Goal: Information Seeking & Learning: Learn about a topic

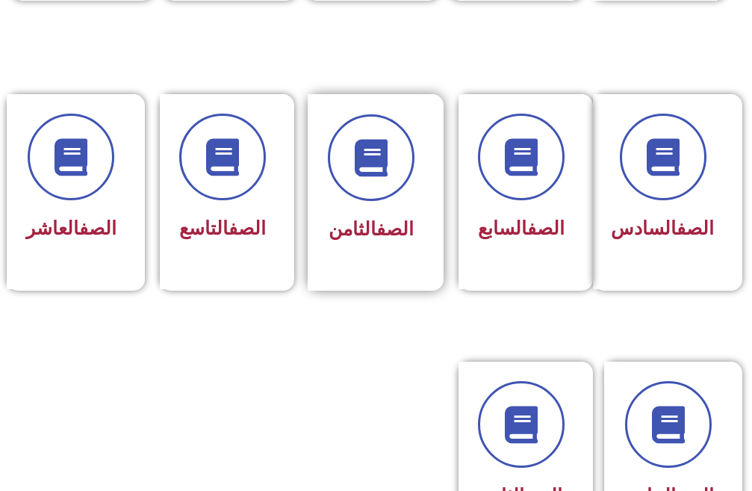
scroll to position [673, 0]
click at [377, 220] on link "الصف" at bounding box center [395, 228] width 37 height 22
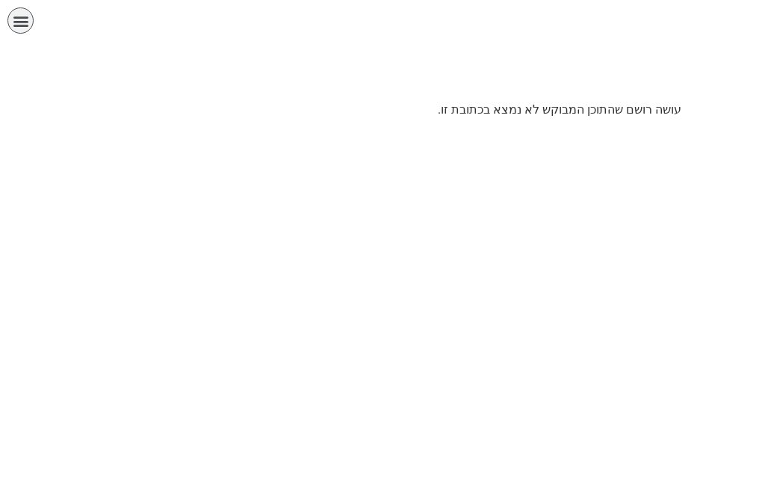
click at [557, 108] on p "עושה רושם שהתוכן המבוקש לא נמצא בכתובת זו." at bounding box center [383, 110] width 598 height 18
click at [392, 129] on html "الصفحة الرئيسية الصف الأول الصف الثاني الصف الثالث الصف الرابع الصف الخامس الصف…" at bounding box center [382, 64] width 765 height 129
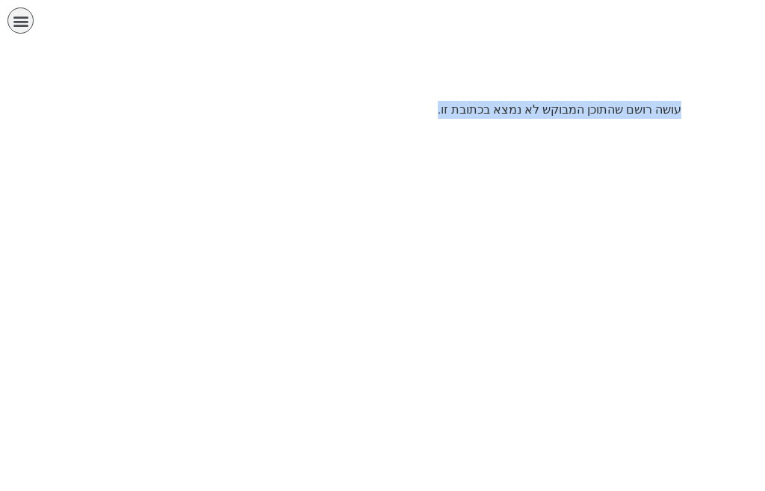
click at [392, 129] on html "الصفحة الرئيسية الصف الأول الصف الثاني الصف الثالث الصف الرابع الصف الخامس الصف…" at bounding box center [382, 64] width 765 height 129
drag, startPoint x: 504, startPoint y: 203, endPoint x: 565, endPoint y: 181, distance: 65.2
click at [504, 129] on html "الصفحة الرئيسية الصف الأول الصف الثاني الصف الثالث الصف الرابع الصف الخامس الصف…" at bounding box center [382, 64] width 765 height 129
click at [176, 129] on html "الصفحة الرئيسية الصف الأول الصف الثاني الصف الثالث الصف الرابع الصف الخامس الصف…" at bounding box center [382, 64] width 765 height 129
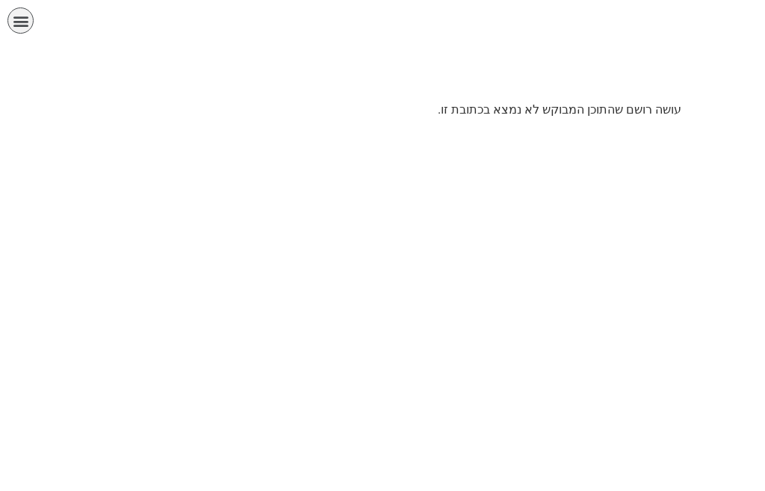
click at [433, 31] on div "الصفحة الرئيسية الصف الأول الصف الثاني الصف الثالث الصف الرابع الصف الخامس الصف…" at bounding box center [329, 24] width 645 height 34
click at [128, 129] on html "الصفحة الرئيسية الصف الأول الصف الثاني الصف الثالث الصف الرابع الصف الخامس الصف…" at bounding box center [382, 64] width 765 height 129
click at [471, 129] on html "الصفحة الرئيسية الصف الأول الصف الثاني الصف الثالث الصف الرابع الصف الخامس الصف…" at bounding box center [382, 64] width 765 height 129
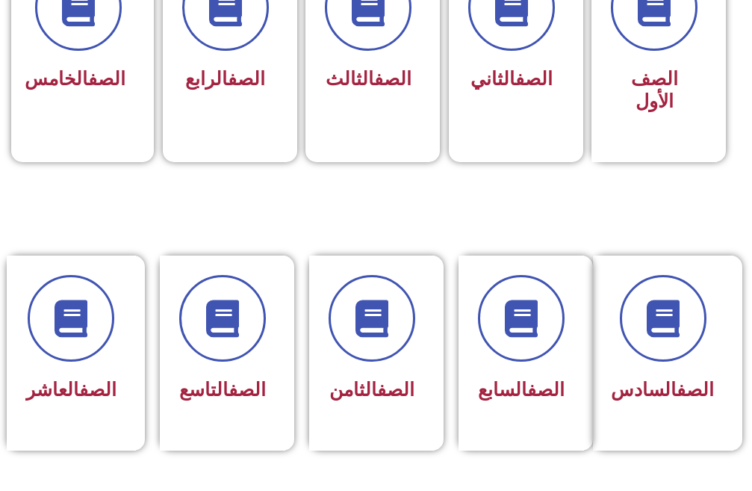
scroll to position [598, 0]
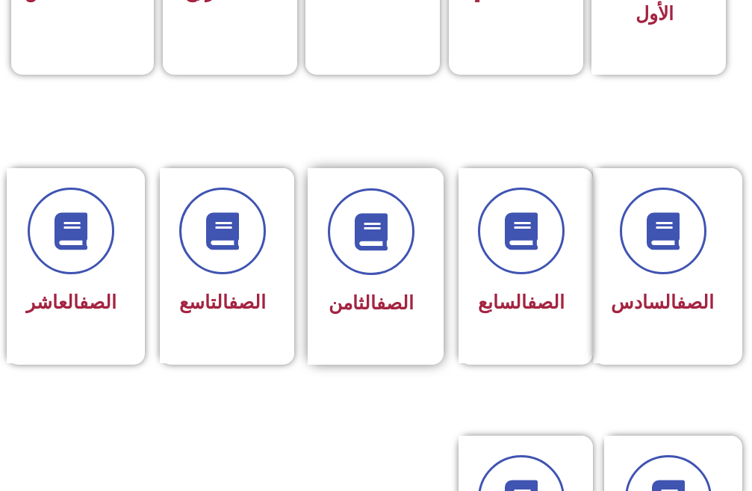
click at [383, 282] on div "الصف الثامن" at bounding box center [371, 255] width 87 height 134
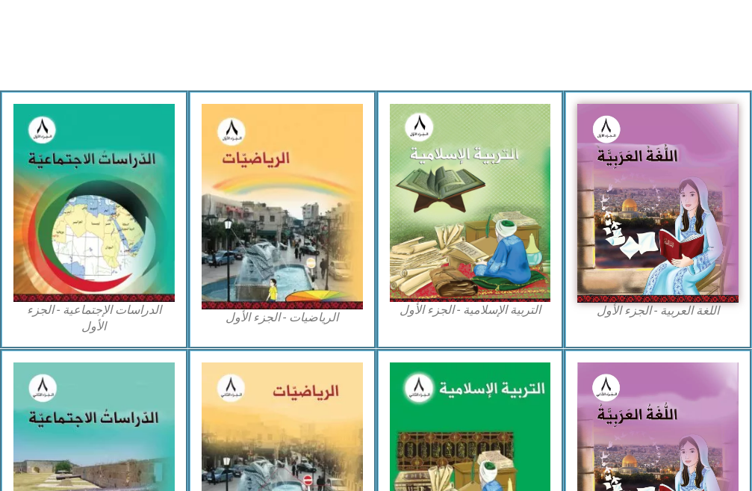
scroll to position [448, 0]
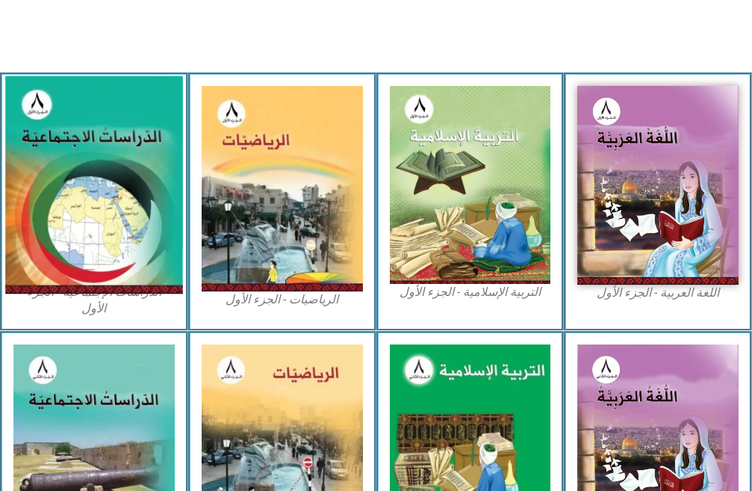
click at [164, 211] on img at bounding box center [93, 184] width 177 height 218
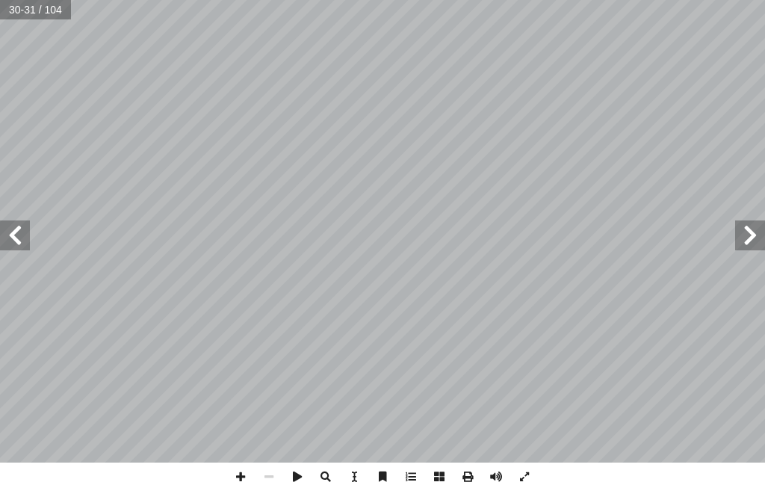
click at [764, 248] on div "٢6 ١ - . ّ ي ِ ب َ ر َ الع ِ ن َ ط َ الو ِ ان ّ لسك َّ ي ِّ ل ُ الك َ المجموع ُ…" at bounding box center [382, 231] width 765 height 463
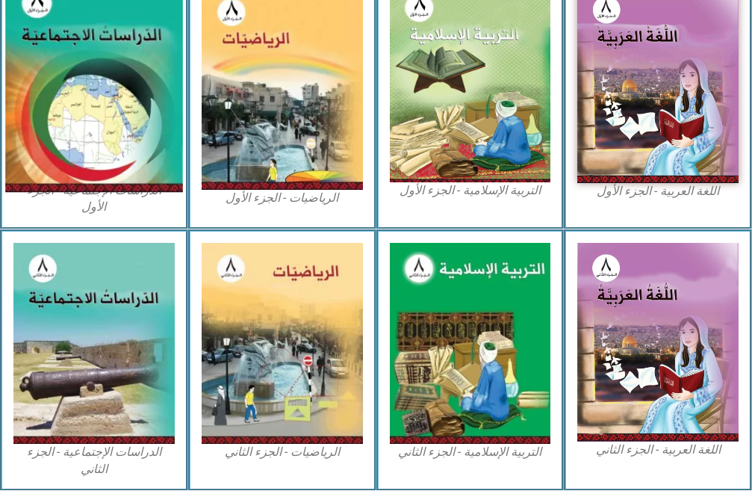
scroll to position [523, 0]
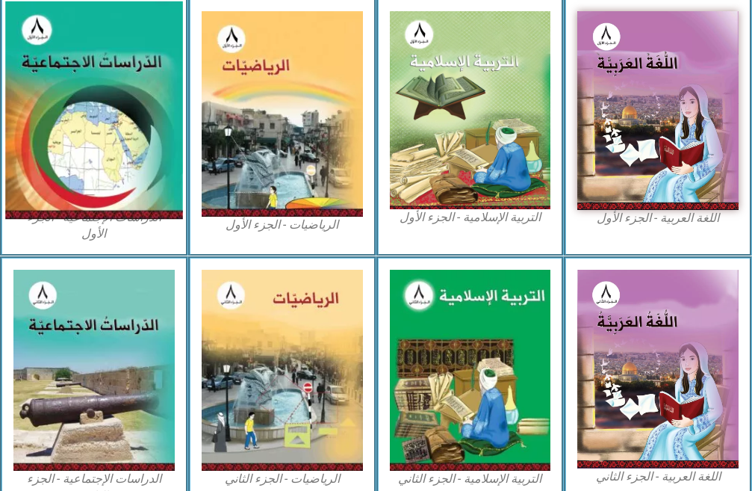
click at [142, 87] on img at bounding box center [93, 110] width 177 height 218
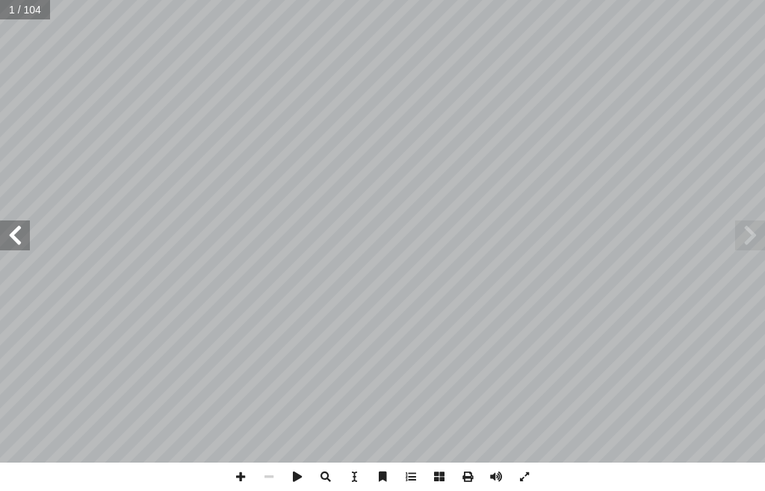
click at [13, 225] on span at bounding box center [15, 235] width 30 height 30
click at [13, 224] on span at bounding box center [15, 235] width 30 height 30
click at [13, 223] on span at bounding box center [15, 235] width 30 height 30
click at [10, 222] on span at bounding box center [15, 235] width 30 height 30
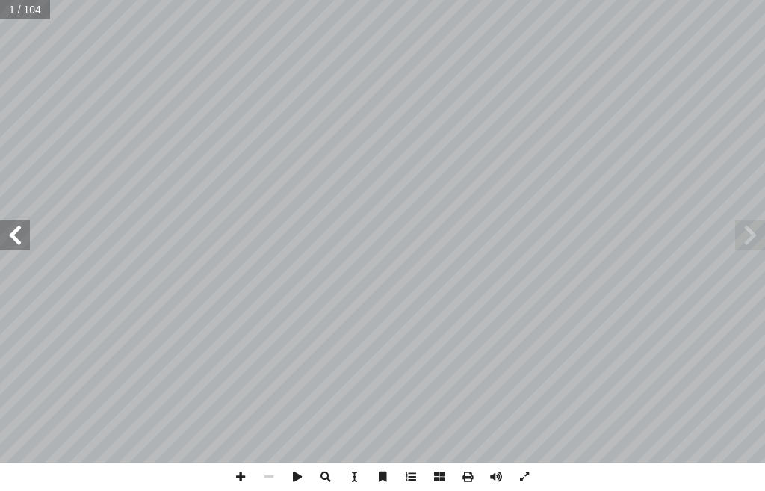
click at [10, 221] on span at bounding box center [15, 235] width 30 height 30
click at [13, 246] on span at bounding box center [15, 235] width 30 height 30
drag, startPoint x: 13, startPoint y: 246, endPoint x: 26, endPoint y: 245, distance: 12.7
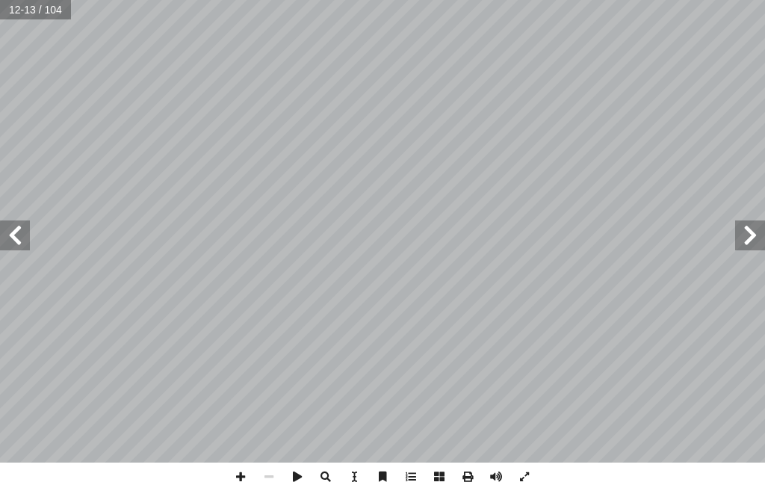
click at [26, 245] on span at bounding box center [15, 235] width 30 height 30
click at [764, 243] on div "١٠ سي: ْ ف َ ن ُ ر ِ ب َ ت ْ خ � ا تي: أ فيما يا ِ حيحة ّ الص ِ جابة إ ال� َ رم…" at bounding box center [382, 231] width 765 height 463
click at [24, 235] on div "١٠ سي: ْ ف َ ن ُ ر ِ ب َ ت ْ خ � ا تي: أ فيما يا ِ حيحة ّ الص ِ جابة إ ال� َ رم…" at bounding box center [382, 231] width 765 height 463
click at [22, 235] on span at bounding box center [15, 235] width 30 height 30
click at [25, 246] on span at bounding box center [15, 235] width 30 height 30
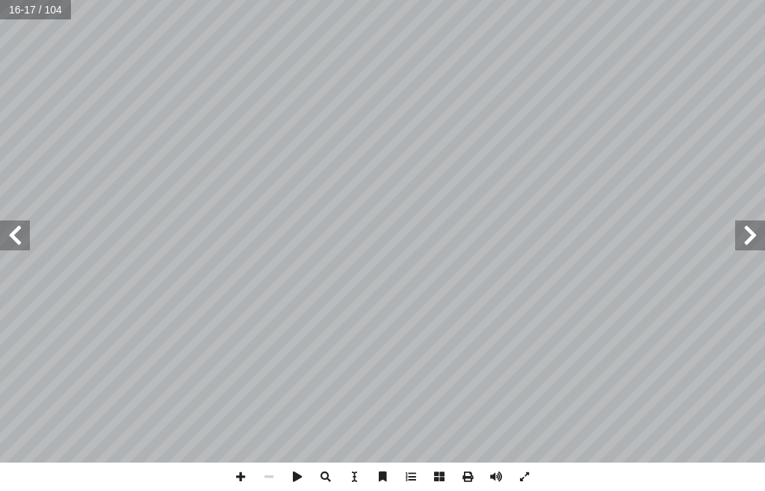
click at [25, 245] on span at bounding box center [15, 235] width 30 height 30
click at [236, 478] on span at bounding box center [240, 477] width 28 height 28
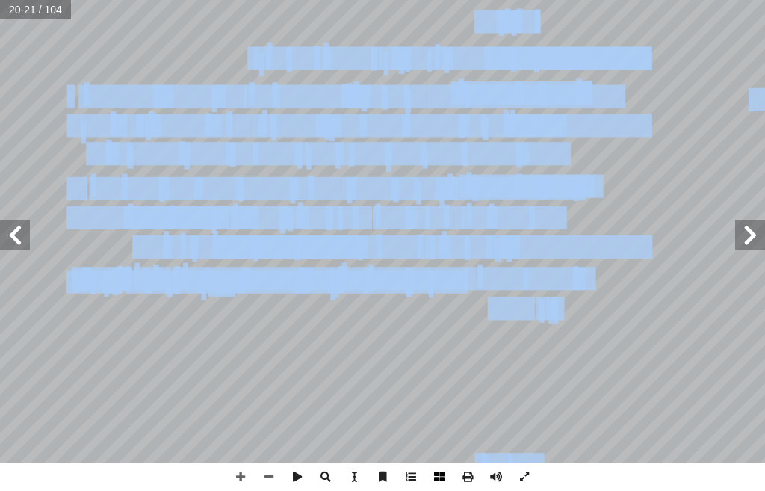
click at [442, 474] on div "١6 ش: ِ ناق ُ ن َ ، و ُ ر ِّ ك َ ف ُ ن سمية. َّ الت َ ل�لة َ د ُ ر ِّ س َ ف ُ خ…" at bounding box center [382, 245] width 765 height 491
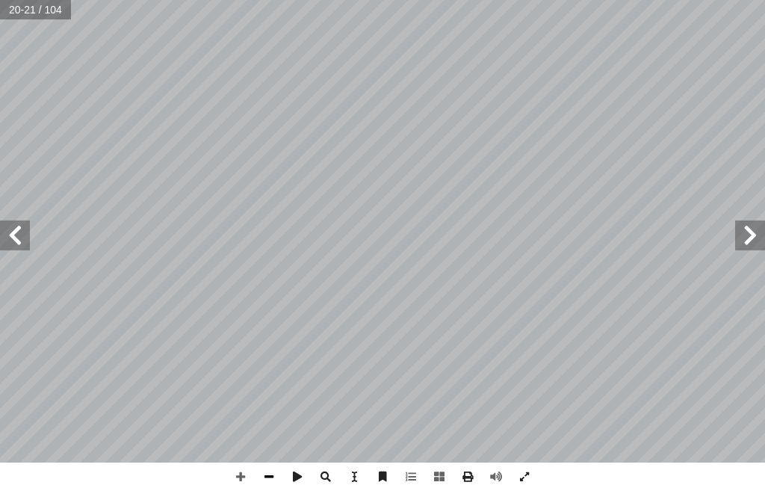
click at [271, 472] on span at bounding box center [269, 477] width 28 height 28
click at [761, 244] on span at bounding box center [750, 235] width 30 height 30
click at [747, 234] on span at bounding box center [750, 235] width 30 height 30
click at [29, 237] on span at bounding box center [15, 235] width 30 height 30
click at [230, 481] on span at bounding box center [240, 477] width 28 height 28
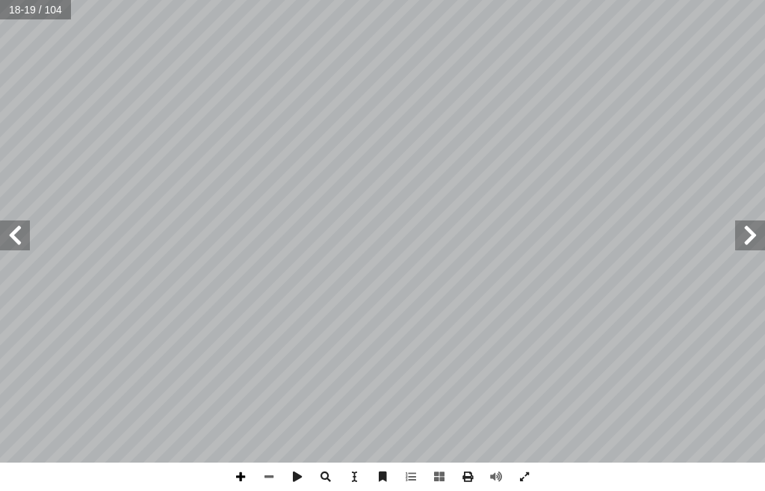
click at [235, 473] on span at bounding box center [240, 477] width 28 height 28
click at [260, 473] on span at bounding box center [269, 477] width 28 height 28
click at [246, 480] on span at bounding box center [240, 477] width 28 height 28
click at [264, 482] on span at bounding box center [269, 477] width 28 height 28
click at [13, 240] on span at bounding box center [15, 235] width 30 height 30
